Goal: Task Accomplishment & Management: Manage account settings

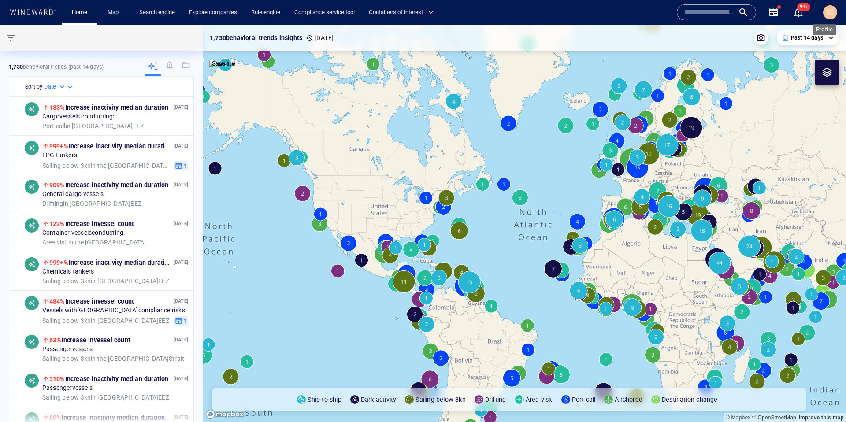
click at [828, 9] on span "SS" at bounding box center [830, 12] width 7 height 7
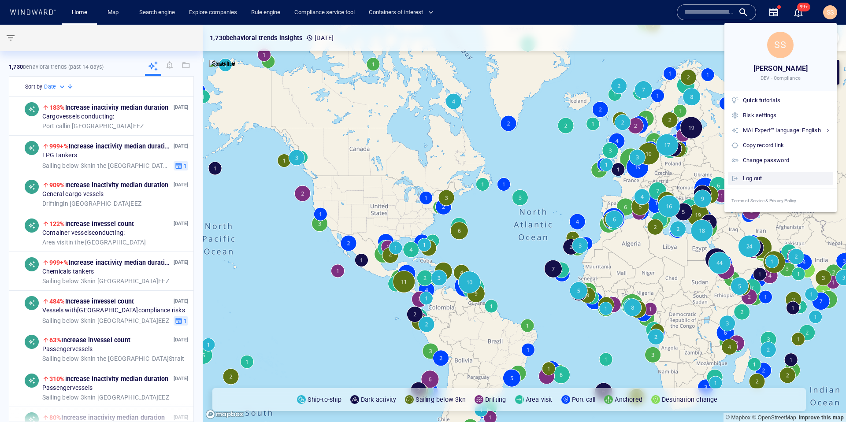
click at [763, 181] on div "Log out" at bounding box center [786, 179] width 87 height 10
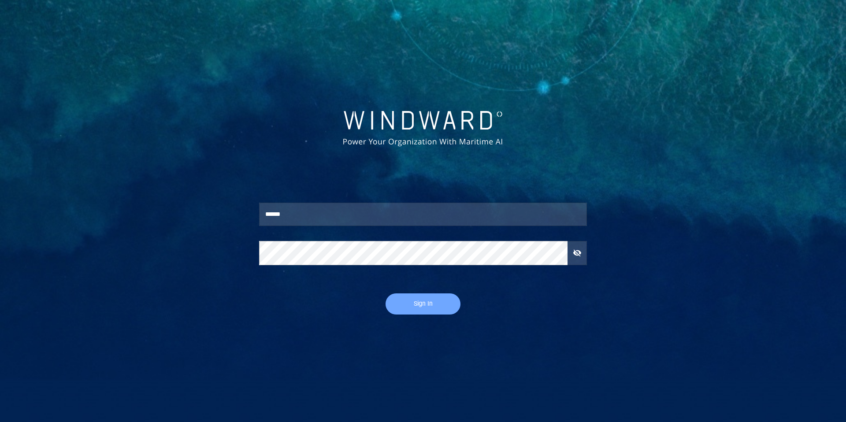
click at [420, 302] on span "Sign In" at bounding box center [422, 303] width 57 height 11
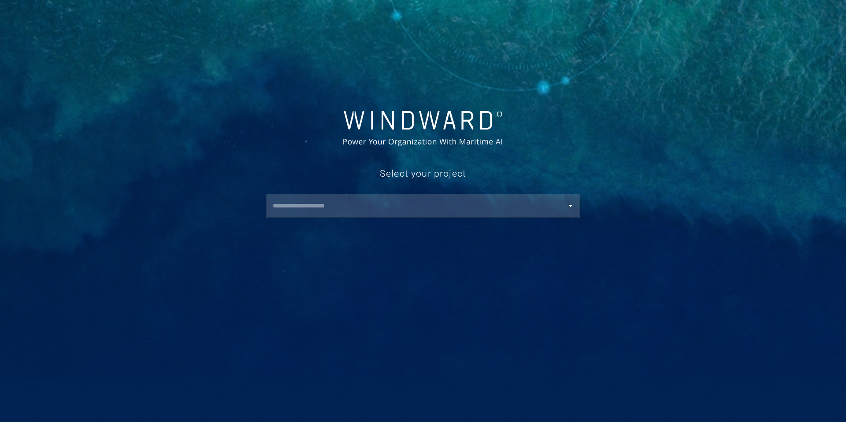
click at [364, 213] on input "text" at bounding box center [425, 206] width 310 height 16
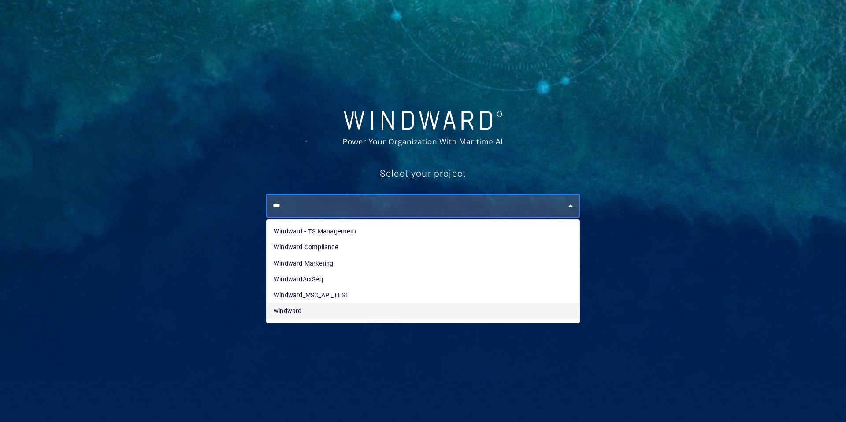
click at [291, 314] on li "windward" at bounding box center [423, 311] width 313 height 16
type input "********"
